Goal: Find specific page/section

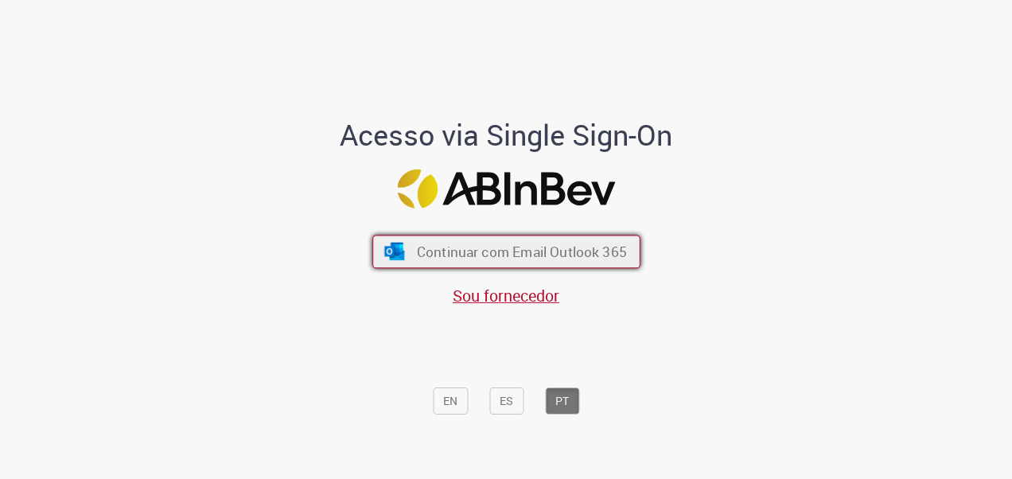
click at [401, 253] on button "Continuar com Email Outlook 365" at bounding box center [506, 251] width 268 height 33
